Goal: Transaction & Acquisition: Purchase product/service

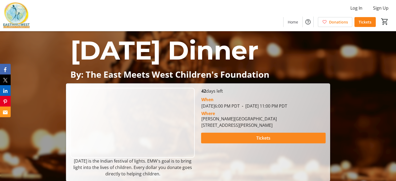
click at [263, 141] on span "Tickets" at bounding box center [263, 138] width 14 height 6
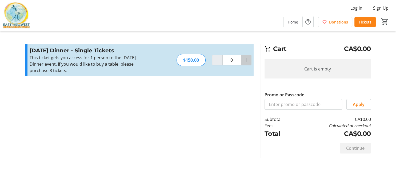
click at [246, 62] on mat-icon "Increment by one" at bounding box center [246, 60] width 6 height 6
type input "2"
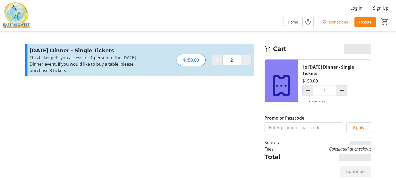
type input "2"
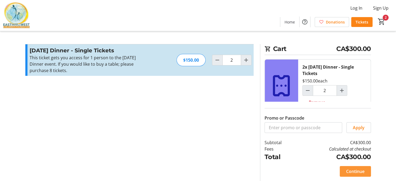
click at [359, 174] on span "Continue" at bounding box center [355, 171] width 18 height 6
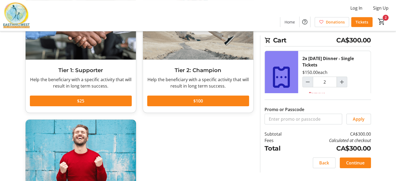
scroll to position [56, 0]
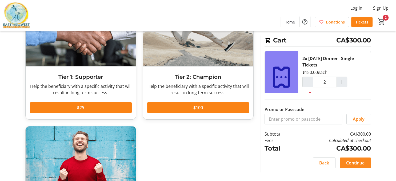
click at [360, 166] on span "Continue" at bounding box center [355, 163] width 18 height 6
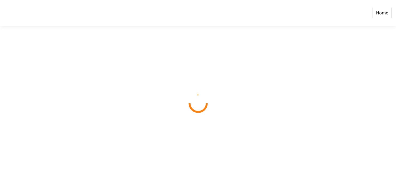
select select "CA"
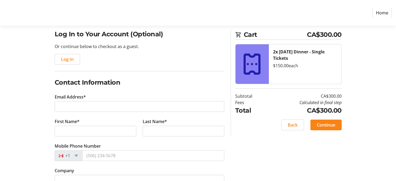
scroll to position [56, 0]
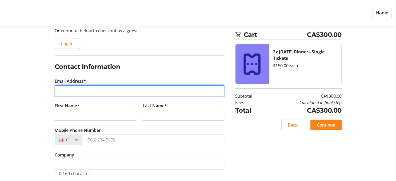
click at [124, 91] on input "Email Address*" at bounding box center [140, 90] width 170 height 11
type input "[EMAIL_ADDRESS][DOMAIN_NAME]"
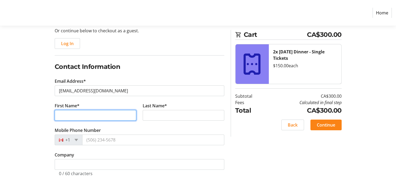
click at [105, 114] on input "First Name*" at bounding box center [96, 115] width 82 height 11
type input "[PERSON_NAME]"
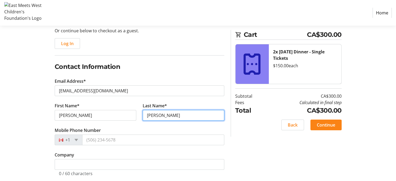
type input "[PERSON_NAME]"
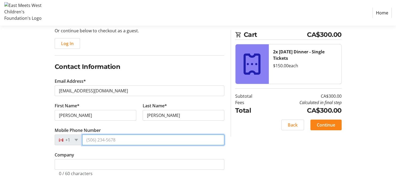
click at [114, 139] on input "Mobile Phone Number" at bounding box center [153, 139] width 142 height 11
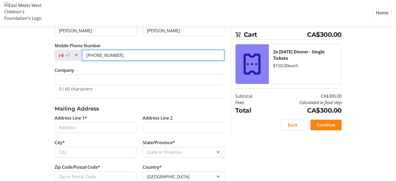
scroll to position [154, 0]
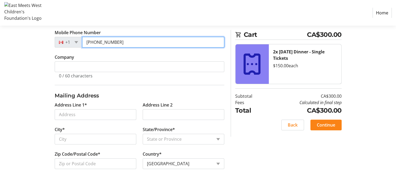
type input "[PHONE_NUMBER]"
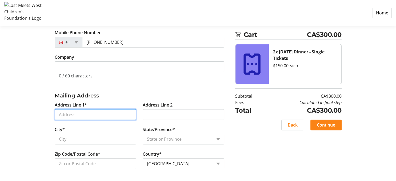
click at [97, 116] on input "Address Line 1*" at bounding box center [96, 114] width 82 height 11
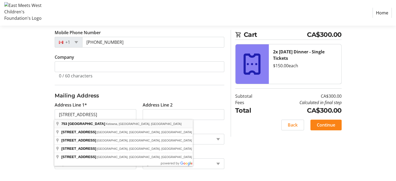
type input "[STREET_ADDRESS]"
type input "Kelowna"
select select "BC"
type input "V1W 3E5"
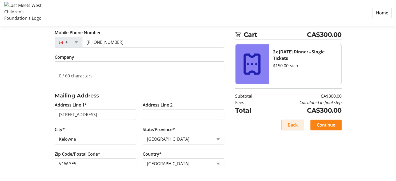
click at [294, 125] on span "Back" at bounding box center [293, 125] width 10 height 6
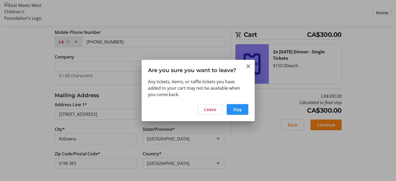
click at [232, 108] on span at bounding box center [238, 109] width 22 height 13
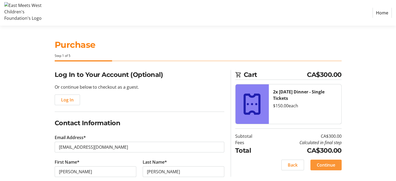
click at [321, 163] on span "Continue" at bounding box center [326, 165] width 18 height 6
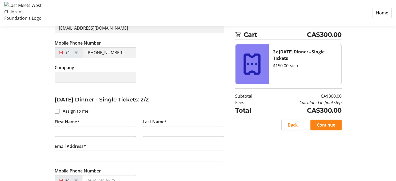
scroll to position [169, 0]
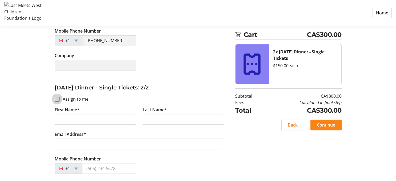
click at [56, 98] on input "Assign to me" at bounding box center [57, 99] width 5 height 5
checkbox input "true"
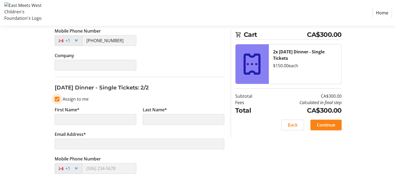
type input "[PERSON_NAME]"
type input "[EMAIL_ADDRESS][DOMAIN_NAME]"
type input "[PHONE_NUMBER]"
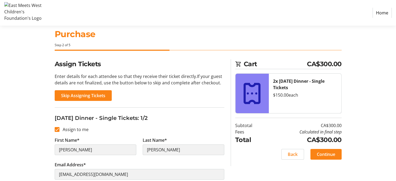
scroll to position [0, 0]
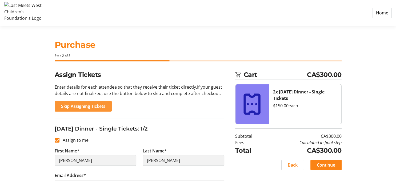
click at [61, 108] on span "Skip Assigning Tickets" at bounding box center [83, 106] width 44 height 6
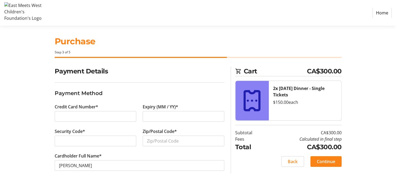
scroll to position [6, 0]
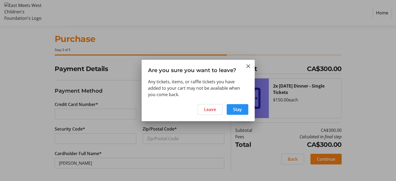
click at [238, 109] on span "Stay" at bounding box center [237, 109] width 9 height 6
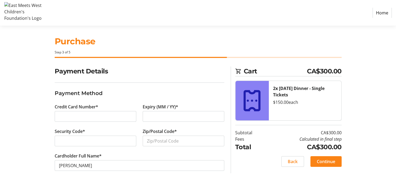
scroll to position [6, 0]
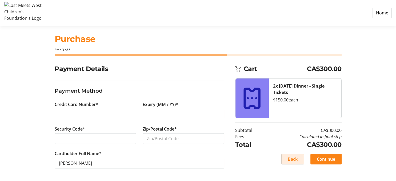
click at [295, 158] on span "Back" at bounding box center [293, 159] width 10 height 6
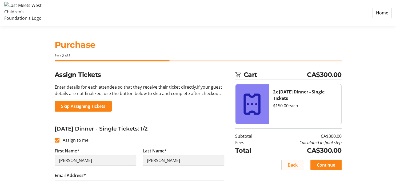
click at [292, 164] on span "Back" at bounding box center [293, 165] width 10 height 6
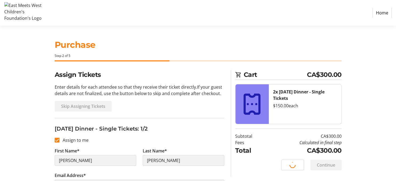
select select "BC"
select select "CA"
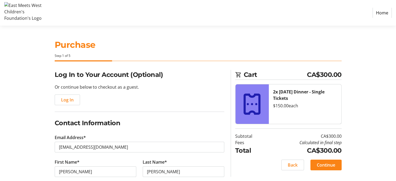
click at [291, 165] on span "Back" at bounding box center [293, 165] width 10 height 6
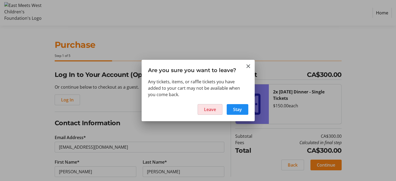
click at [205, 108] on span "Leave" at bounding box center [210, 109] width 12 height 6
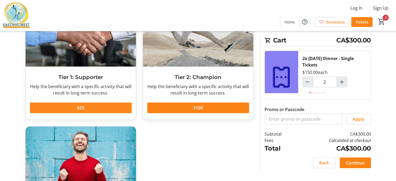
scroll to position [56, 0]
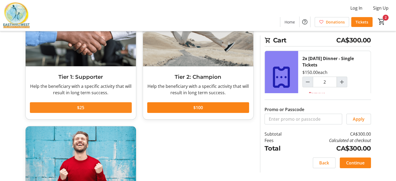
click at [80, 107] on span "$25" at bounding box center [80, 107] width 7 height 6
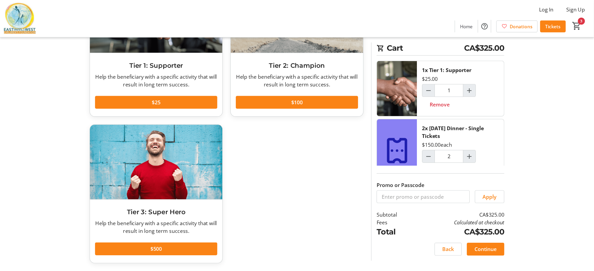
scroll to position [33, 0]
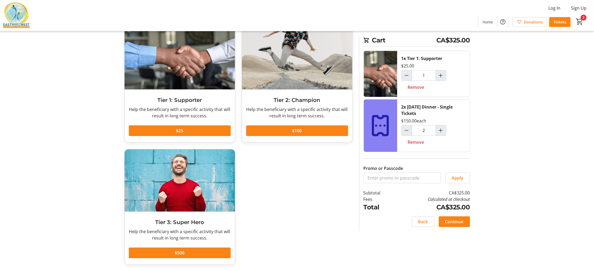
click at [280, 181] on div "Tier 1: Supporter Help the beneficiary with a specific activity that will resul…" at bounding box center [238, 149] width 235 height 244
click at [396, 181] on span at bounding box center [454, 221] width 31 height 13
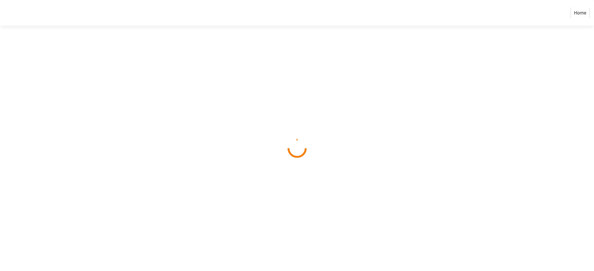
select select "CA"
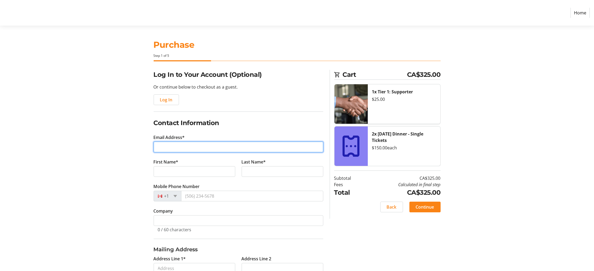
click at [179, 146] on input "Email Address*" at bounding box center [239, 147] width 170 height 11
type input "[EMAIL_ADDRESS][DOMAIN_NAME]"
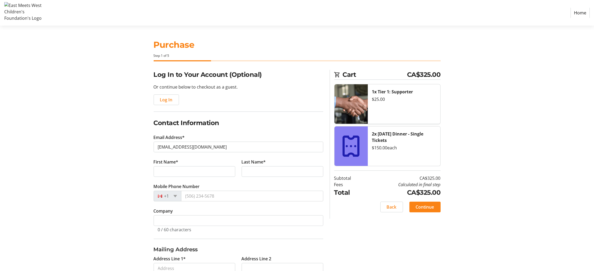
click at [159, 166] on tr-form-field "First Name*" at bounding box center [194, 171] width 88 height 25
click at [158, 171] on input "First Name*" at bounding box center [195, 171] width 82 height 11
type input "[PERSON_NAME]"
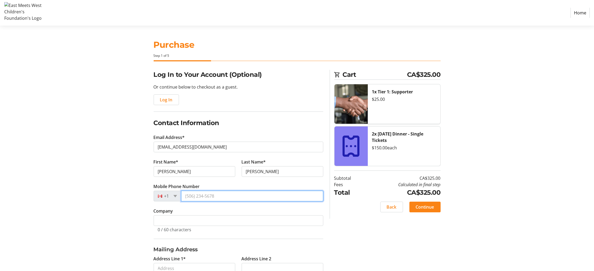
click at [187, 181] on input "Mobile Phone Number" at bounding box center [252, 196] width 142 height 11
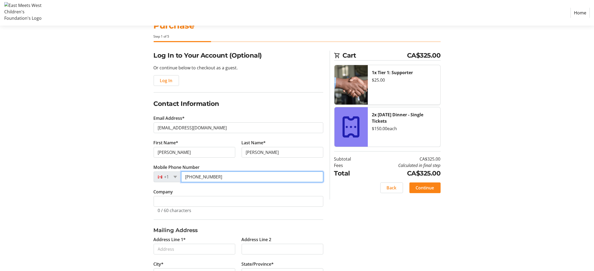
scroll to position [29, 0]
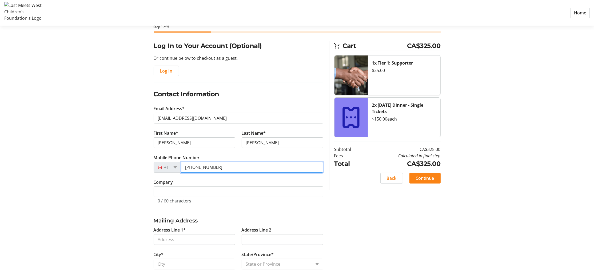
type input "[PHONE_NUMBER]"
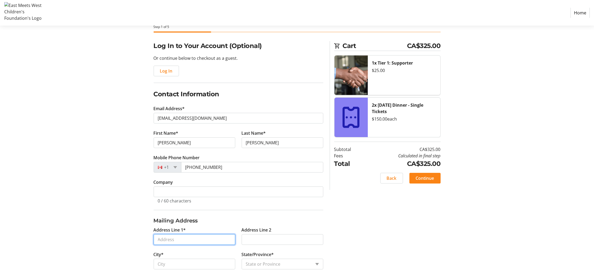
click at [178, 181] on input "Address Line 1*" at bounding box center [195, 239] width 82 height 11
type input "[STREET_ADDRESS]"
type input "Kelowna"
select select "BC"
type input "V1W 3E5"
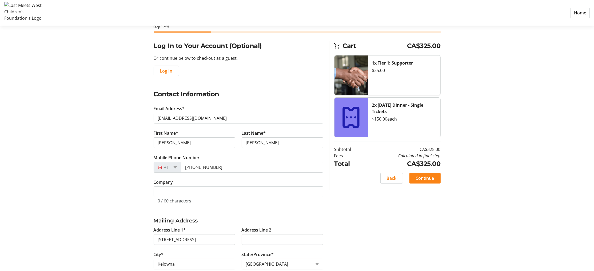
click at [92, 181] on section "Purchase Step 1 of 5 Cart CA$325.00 1x Tier 1: Supporter $25.00 2x [DATE] Dinne…" at bounding box center [297, 152] width 594 height 310
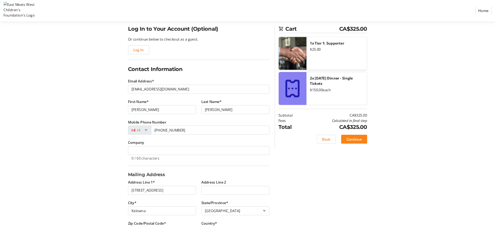
scroll to position [65, 0]
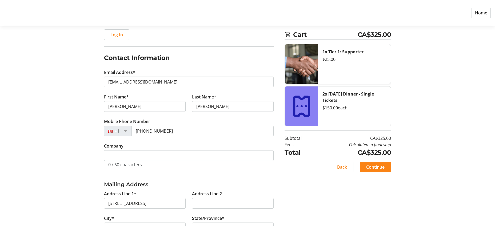
click at [93, 96] on div "Log In to Your Account (Optional) Or continue below to checkout as a guest. Log…" at bounding box center [248, 138] width 352 height 266
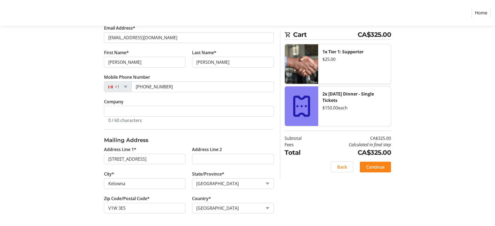
scroll to position [110, 0]
click at [382, 167] on span "Continue" at bounding box center [375, 167] width 18 height 6
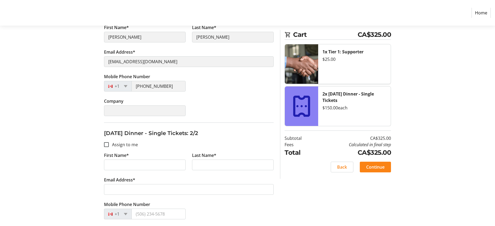
scroll to position [136, 0]
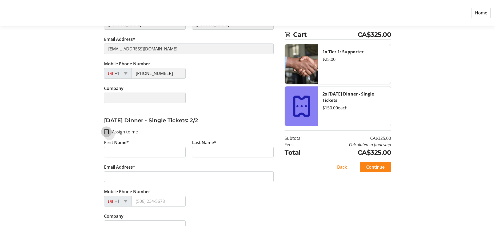
click at [106, 132] on input "Assign to me" at bounding box center [106, 131] width 5 height 5
checkbox input "true"
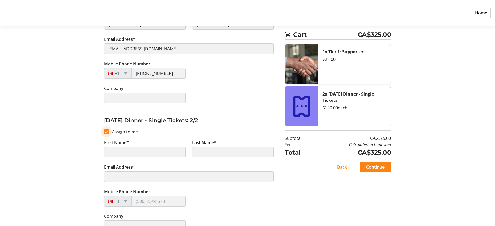
type input "[PERSON_NAME]"
type input "[EMAIL_ADDRESS][DOMAIN_NAME]"
type input "[PHONE_NUMBER]"
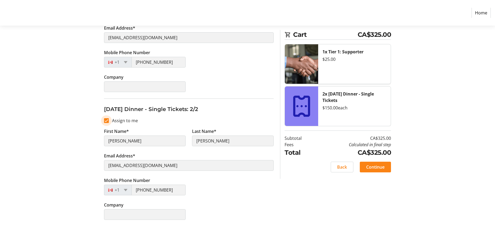
scroll to position [148, 0]
click at [379, 168] on span "Continue" at bounding box center [375, 167] width 18 height 6
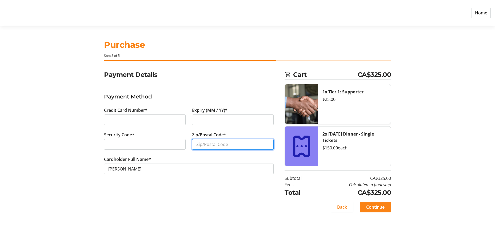
click at [219, 144] on input "Zip/Postal Code*" at bounding box center [233, 144] width 82 height 11
type input "V1W 3E5"
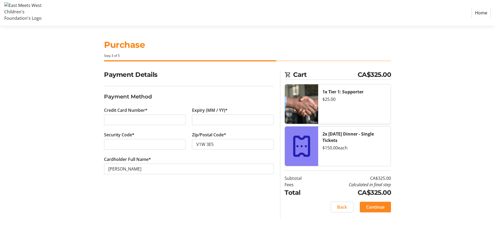
click at [365, 181] on span at bounding box center [375, 207] width 31 height 13
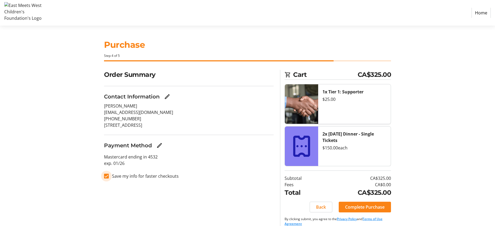
click at [106, 176] on input "Save my info for faster checkouts" at bounding box center [106, 176] width 5 height 5
checkbox input "false"
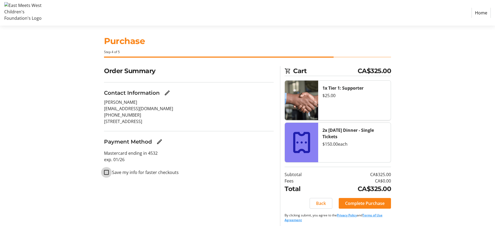
scroll to position [7, 0]
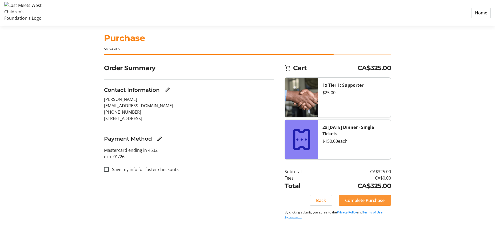
click at [365, 181] on span "Complete Purchase" at bounding box center [364, 200] width 39 height 6
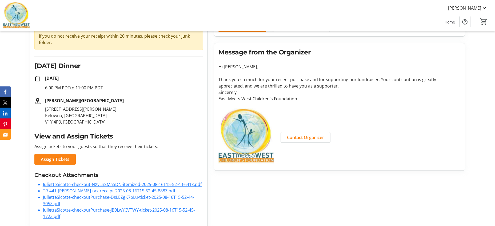
scroll to position [54, 0]
